Goal: Find specific page/section: Find specific page/section

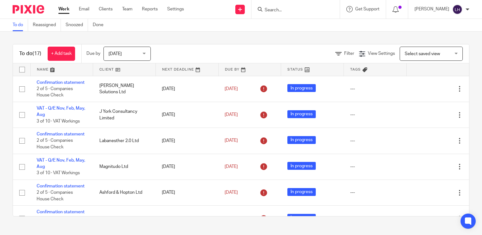
click at [294, 11] on input "Search" at bounding box center [292, 11] width 57 height 6
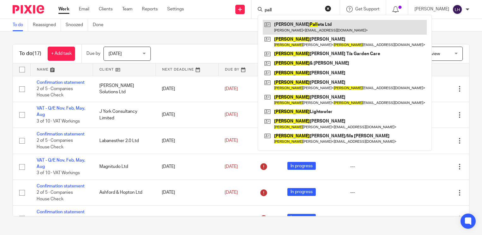
type input "pall"
click at [300, 24] on link at bounding box center [345, 27] width 164 height 14
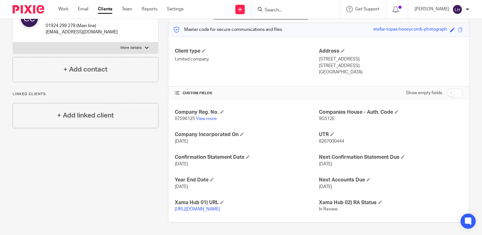
scroll to position [80, 0]
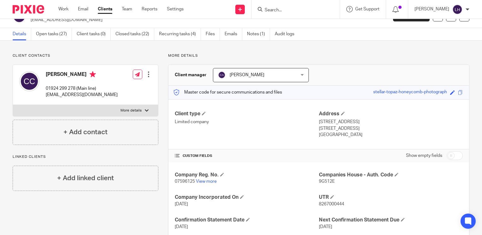
click at [475, 76] on div "Client contacts Colin Chappell 01924 299 278 (Main line) sales@cjpalletsltd.co.…" at bounding box center [241, 169] width 482 height 257
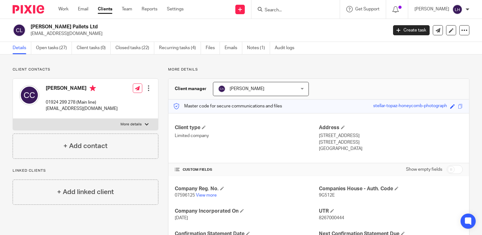
drag, startPoint x: 478, startPoint y: 78, endPoint x: 477, endPoint y: 59, distance: 18.9
click at [477, 59] on div "Client contacts Colin Chappell 01924 299 278 (Main line) sales@cjpalletsltd.co.…" at bounding box center [241, 183] width 482 height 257
click at [287, 11] on input "Search" at bounding box center [292, 11] width 57 height 6
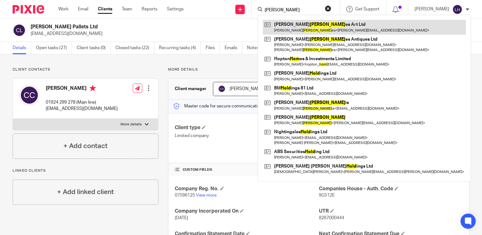
type input "holm"
click at [308, 28] on link at bounding box center [364, 27] width 203 height 14
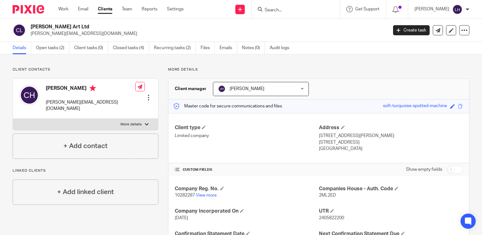
click at [286, 9] on input "Search" at bounding box center [292, 11] width 57 height 6
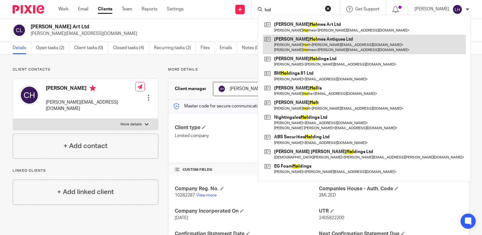
type input "hol"
click at [295, 47] on link at bounding box center [364, 45] width 203 height 20
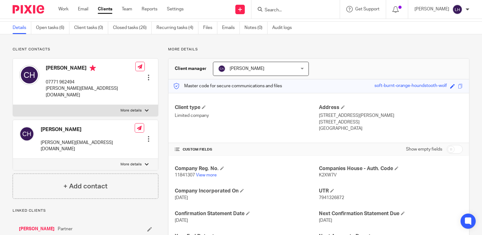
scroll to position [19, 0]
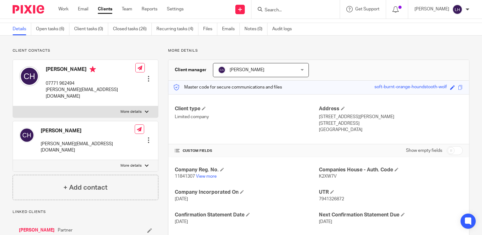
click at [295, 12] on input "Search" at bounding box center [292, 11] width 57 height 6
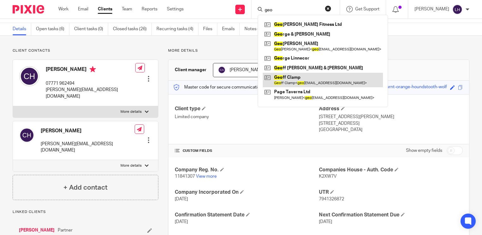
type input "geo"
click at [301, 79] on link at bounding box center [323, 80] width 120 height 14
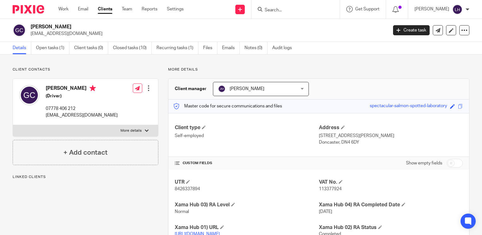
scroll to position [31, 0]
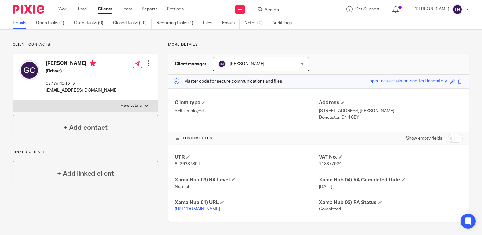
click at [322, 162] on span "113377924" at bounding box center [330, 164] width 23 height 4
copy span "113377924"
click at [295, 10] on input "Search" at bounding box center [292, 11] width 57 height 6
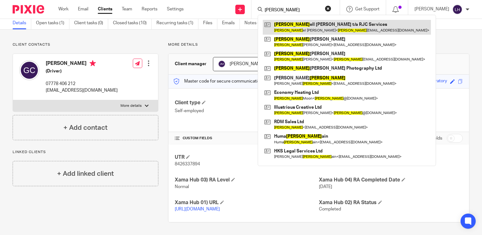
type input "RUSS"
click at [314, 29] on link at bounding box center [347, 27] width 168 height 14
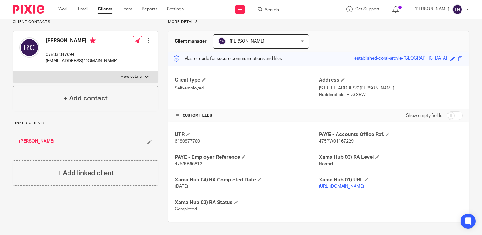
scroll to position [52, 0]
click at [284, 11] on input "Search" at bounding box center [292, 11] width 57 height 6
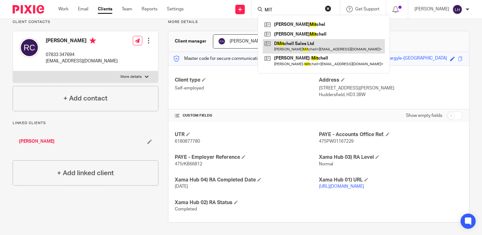
type input "MIT"
click at [307, 49] on link at bounding box center [324, 46] width 122 height 14
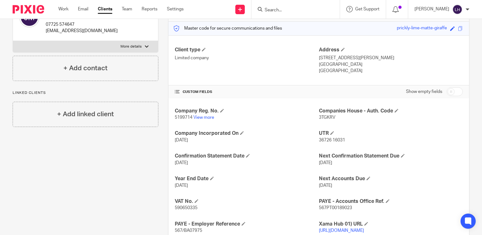
scroll to position [79, 0]
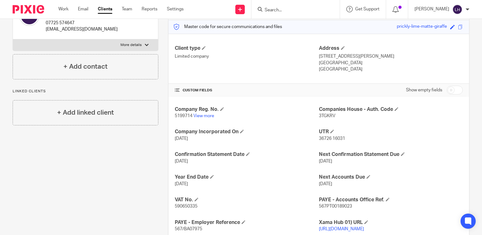
click at [183, 206] on span "590650335" at bounding box center [186, 206] width 23 height 4
copy span "590650335"
click at [299, 12] on input "Search" at bounding box center [292, 11] width 57 height 6
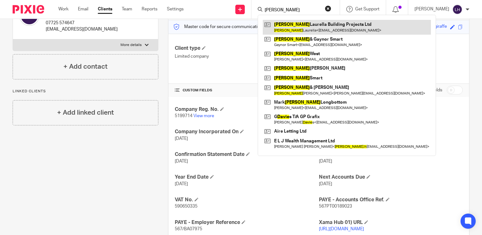
type input "DAVIDE"
click at [310, 27] on link at bounding box center [347, 27] width 168 height 14
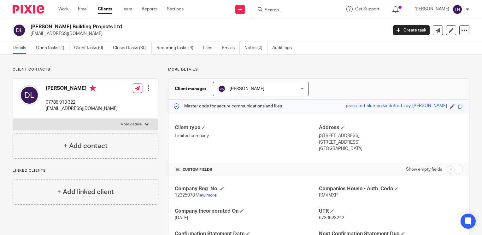
click at [297, 11] on input "Search" at bounding box center [292, 11] width 57 height 6
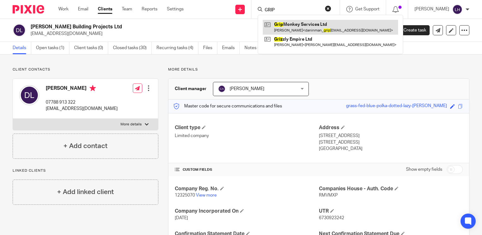
type input "GRIP"
click at [325, 24] on link at bounding box center [330, 27] width 135 height 14
